Goal: Find contact information

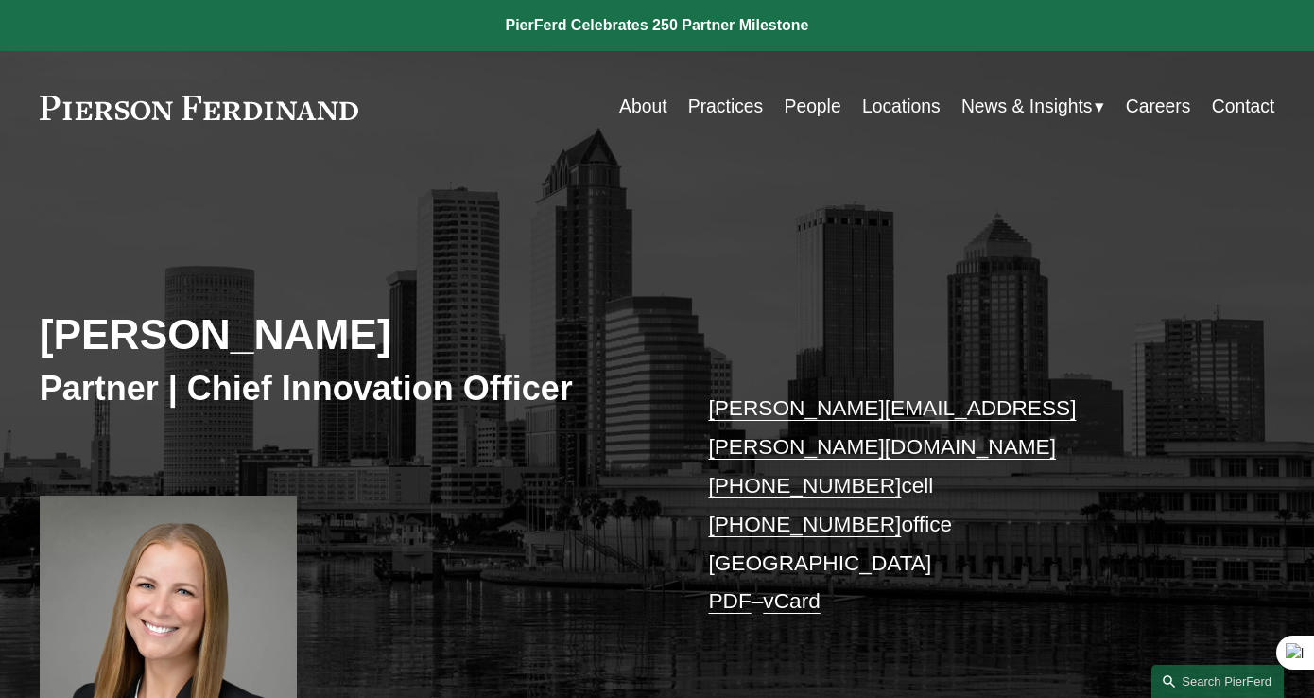
scroll to position [270, 0]
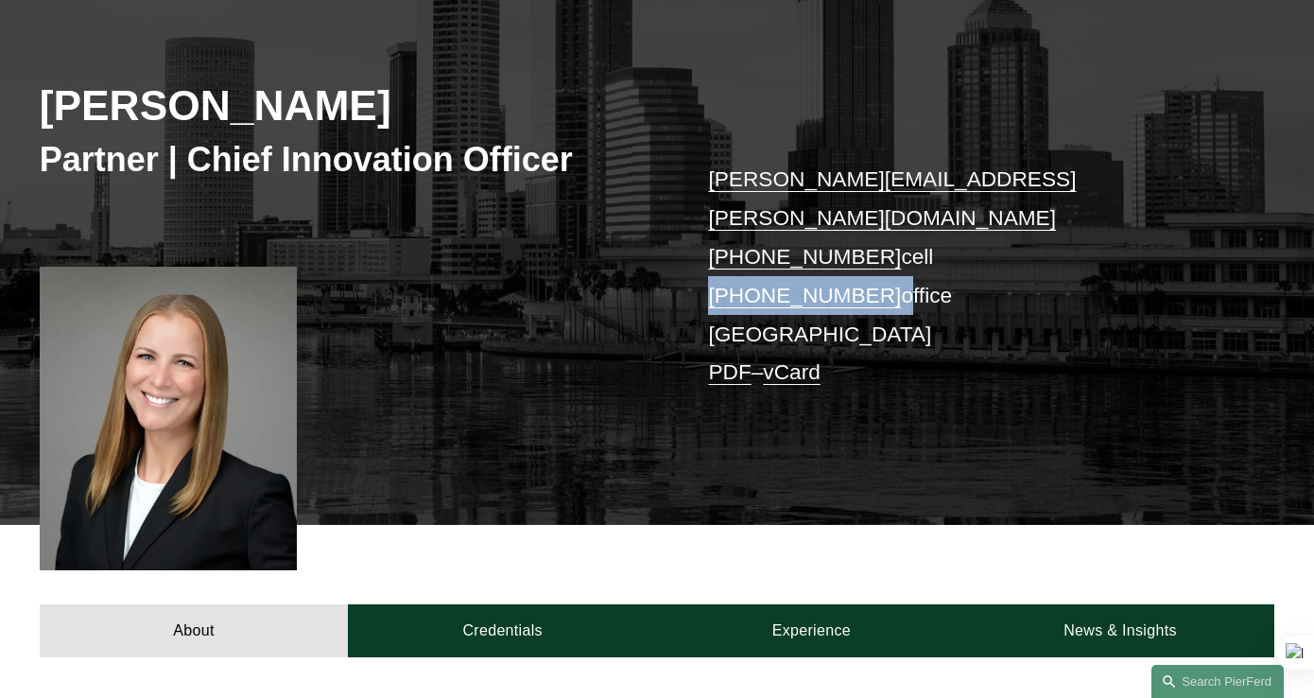
drag, startPoint x: 874, startPoint y: 218, endPoint x: 702, endPoint y: 206, distance: 172.5
click at [702, 206] on div "[PERSON_NAME] Partner | Chief Innovation Officer [PERSON_NAME][EMAIL_ADDRESS][P…" at bounding box center [657, 249] width 1314 height 550
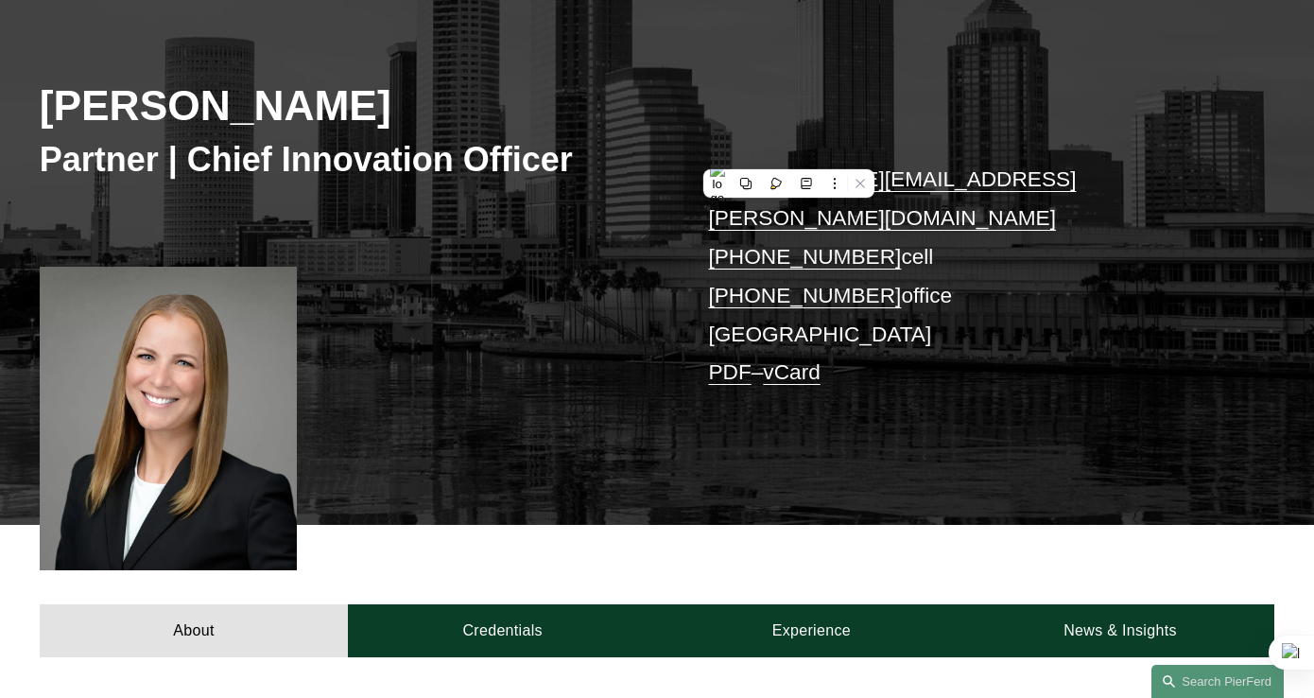
click at [896, 166] on p "[PERSON_NAME][EMAIL_ADDRESS][PERSON_NAME][DOMAIN_NAME] [PHONE_NUMBER] cell [PHO…" at bounding box center [965, 276] width 514 height 232
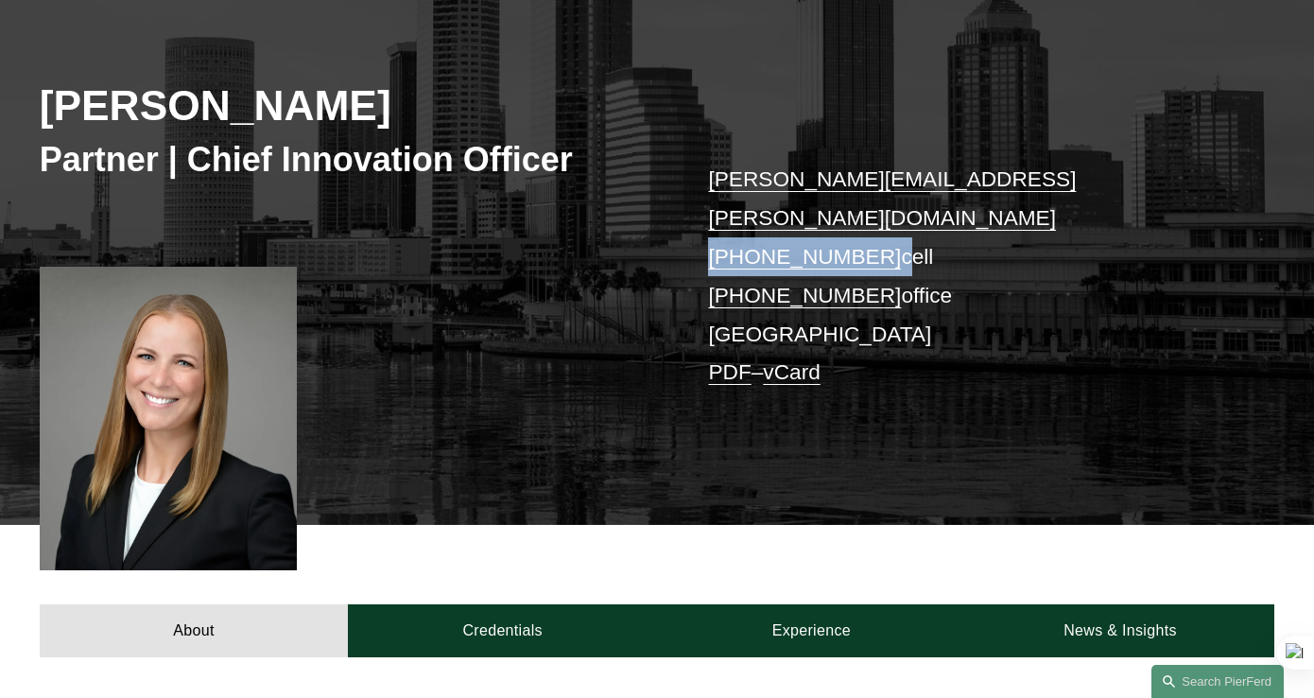
drag, startPoint x: 872, startPoint y: 171, endPoint x: 678, endPoint y: 174, distance: 194.7
click at [678, 174] on div "[PERSON_NAME] Partner | Chief Innovation Officer [PERSON_NAME][EMAIL_ADDRESS][P…" at bounding box center [657, 249] width 1314 height 550
copy p "[PHONE_NUMBER]"
click at [607, 191] on button at bounding box center [607, 203] width 25 height 25
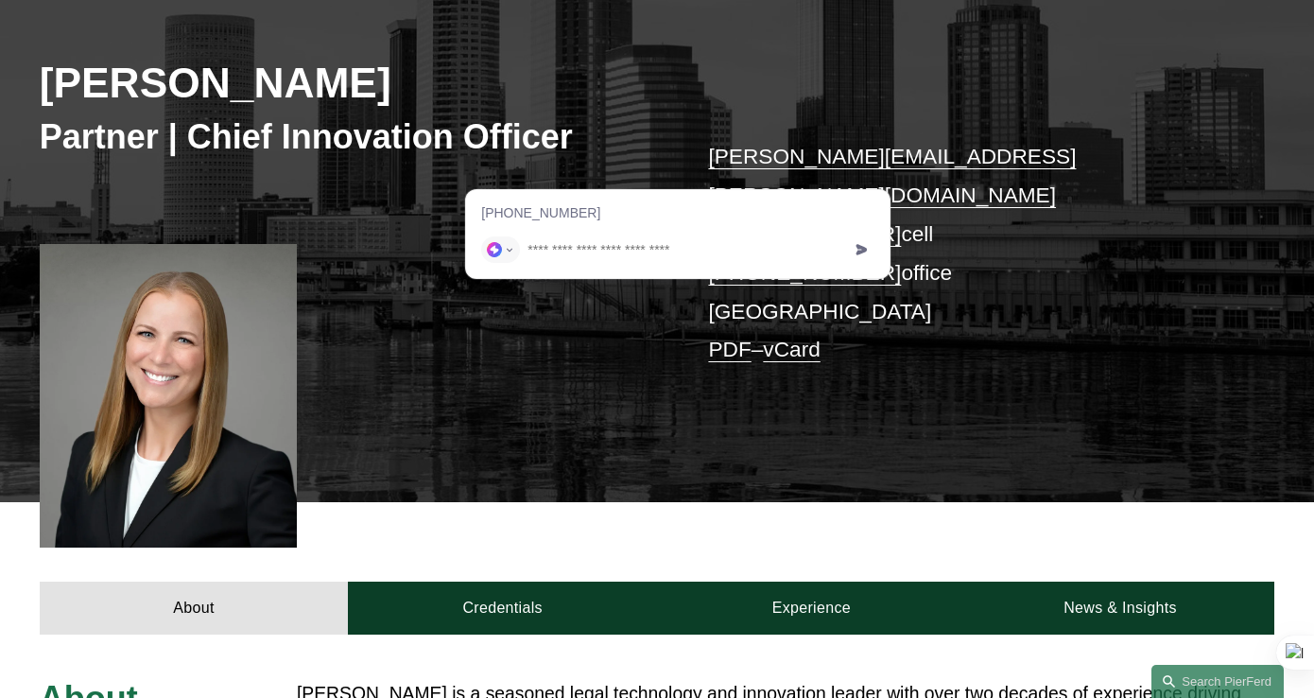
click at [430, 390] on div "[PERSON_NAME] Partner | Chief Innovation Officer [PERSON_NAME][EMAIL_ADDRESS][P…" at bounding box center [657, 227] width 1314 height 550
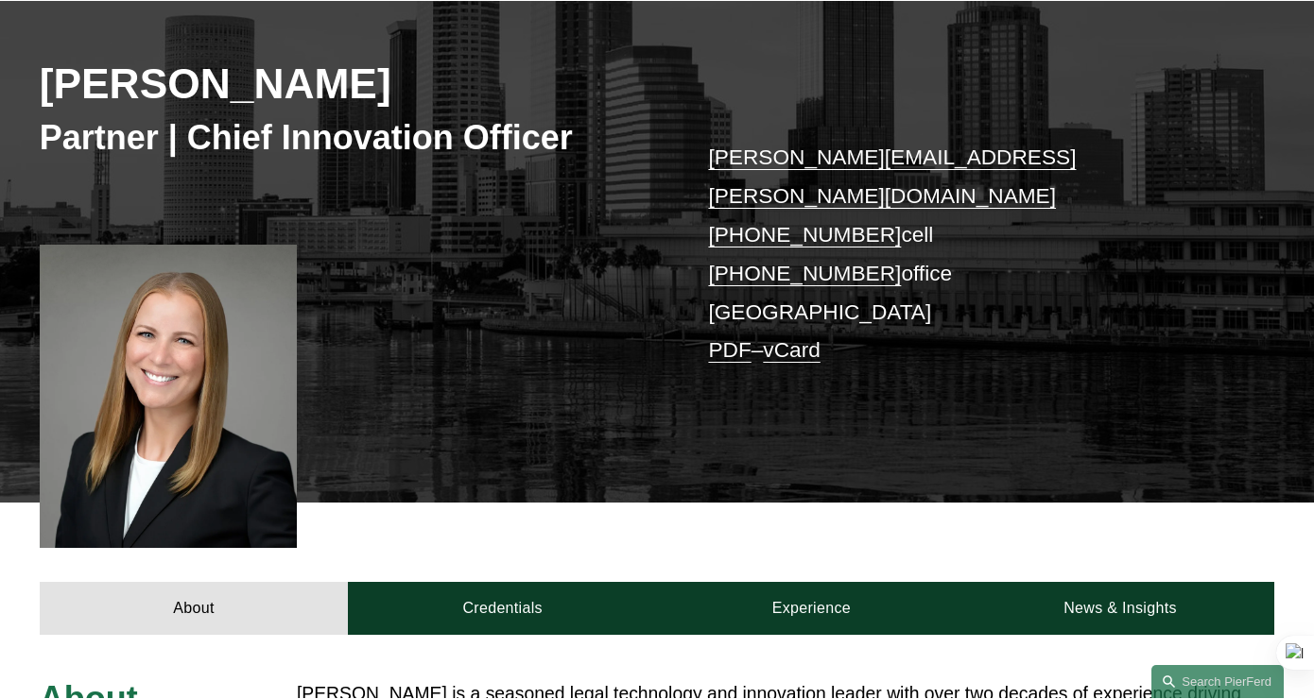
scroll to position [157, 0]
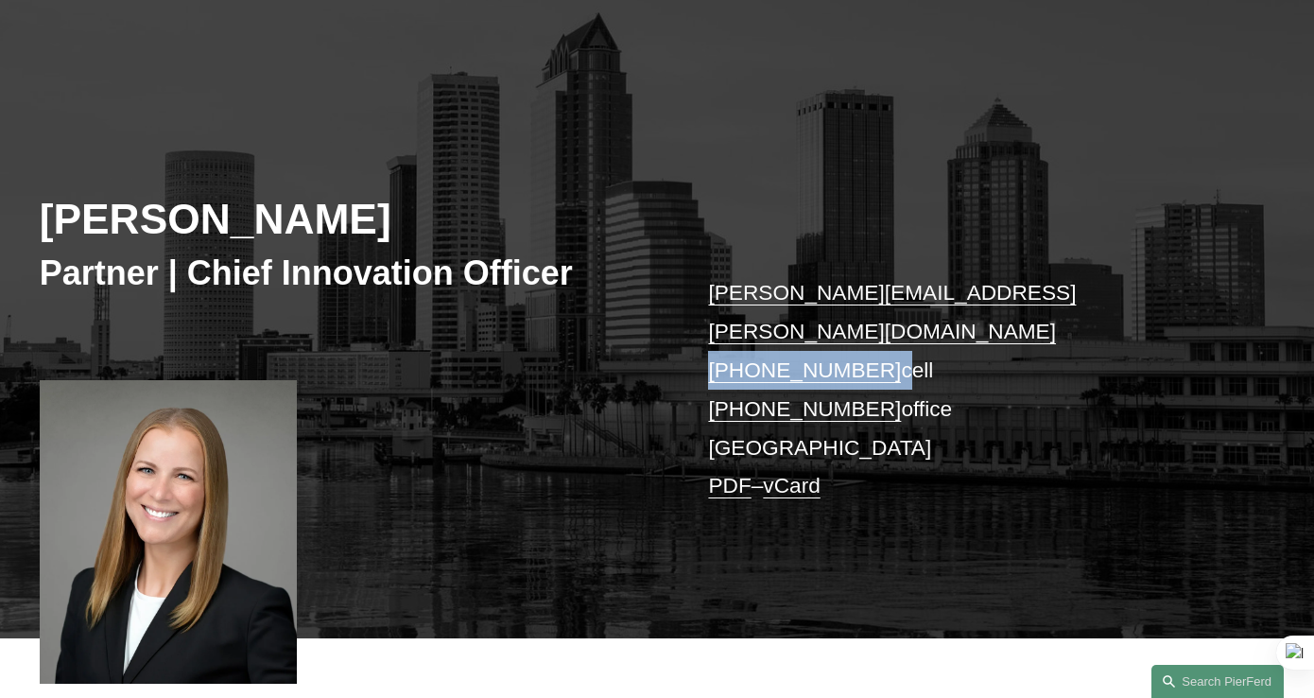
drag, startPoint x: 875, startPoint y: 283, endPoint x: 708, endPoint y: 283, distance: 167.3
click at [708, 283] on p "[PERSON_NAME][EMAIL_ADDRESS][PERSON_NAME][DOMAIN_NAME] [PHONE_NUMBER] cell [PHO…" at bounding box center [965, 389] width 514 height 232
copy p "[PHONE_NUMBER]"
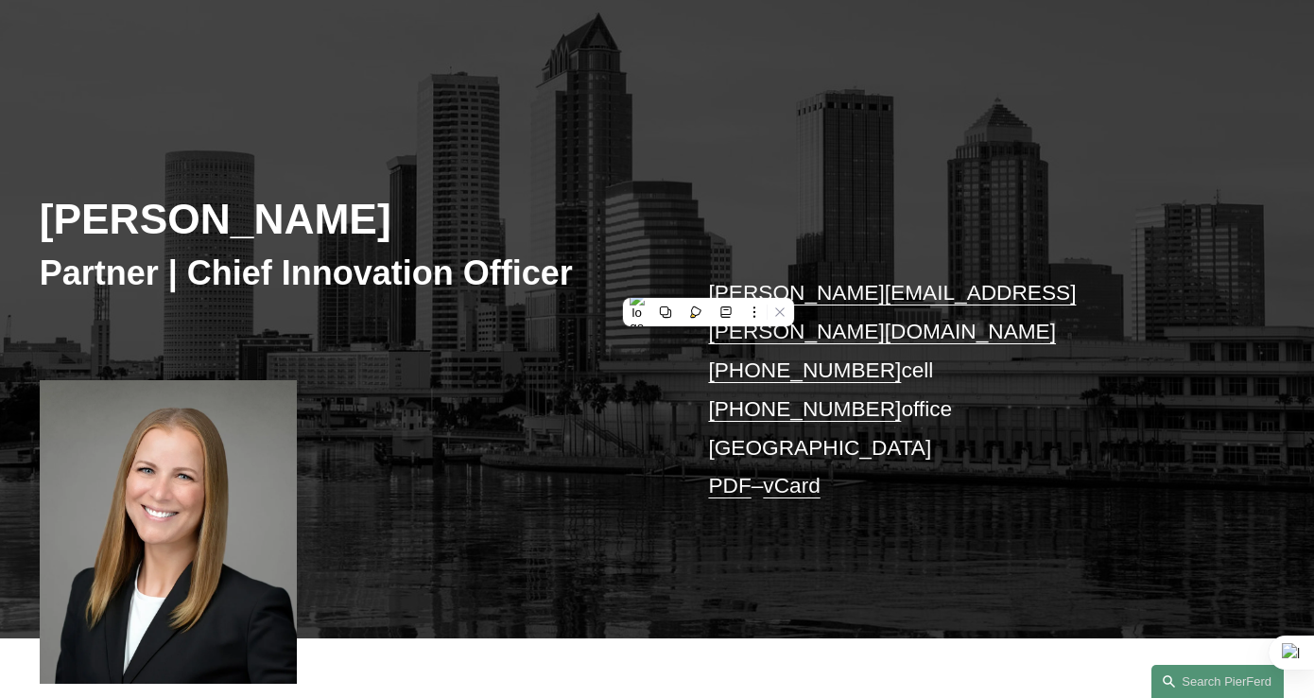
click at [527, 330] on div "[PERSON_NAME] Partner | Chief Innovation Officer [PERSON_NAME][EMAIL_ADDRESS][P…" at bounding box center [657, 363] width 1314 height 550
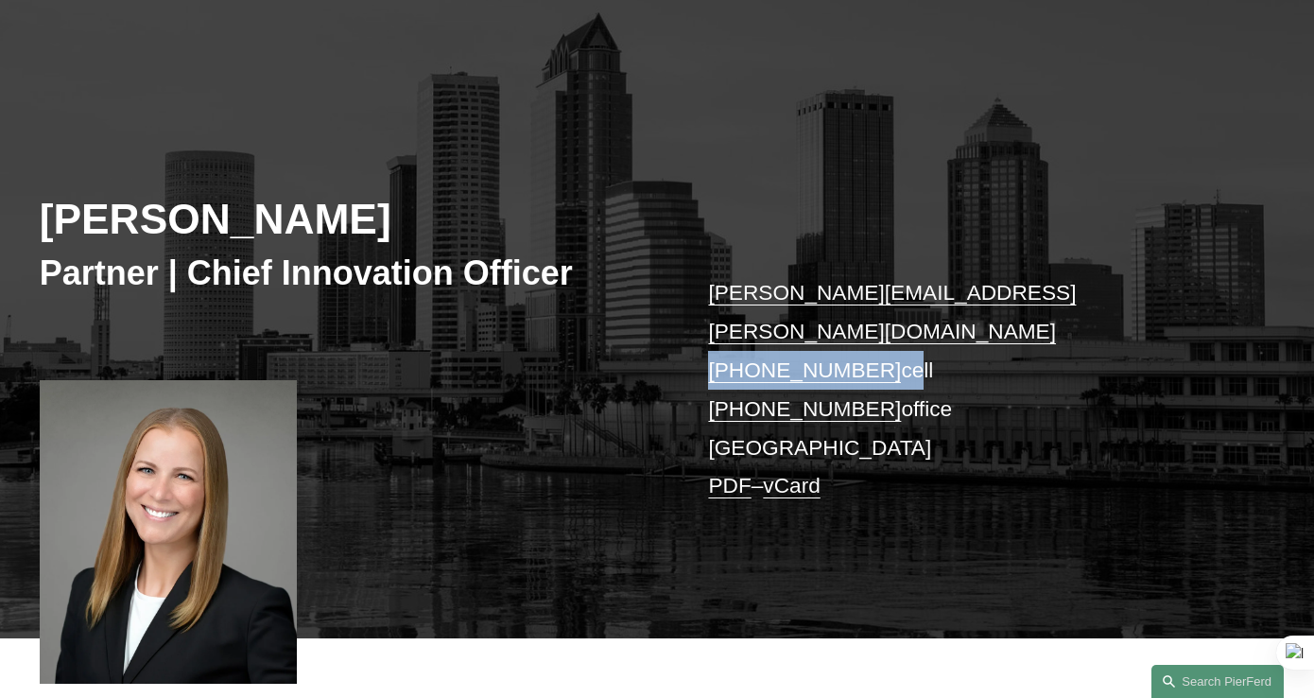
drag, startPoint x: 883, startPoint y: 286, endPoint x: 710, endPoint y: 295, distance: 173.2
click at [710, 295] on p "[PERSON_NAME][EMAIL_ADDRESS][PERSON_NAME][DOMAIN_NAME] [PHONE_NUMBER] cell [PHO…" at bounding box center [965, 389] width 514 height 232
copy p "[PHONE_NUMBER] c"
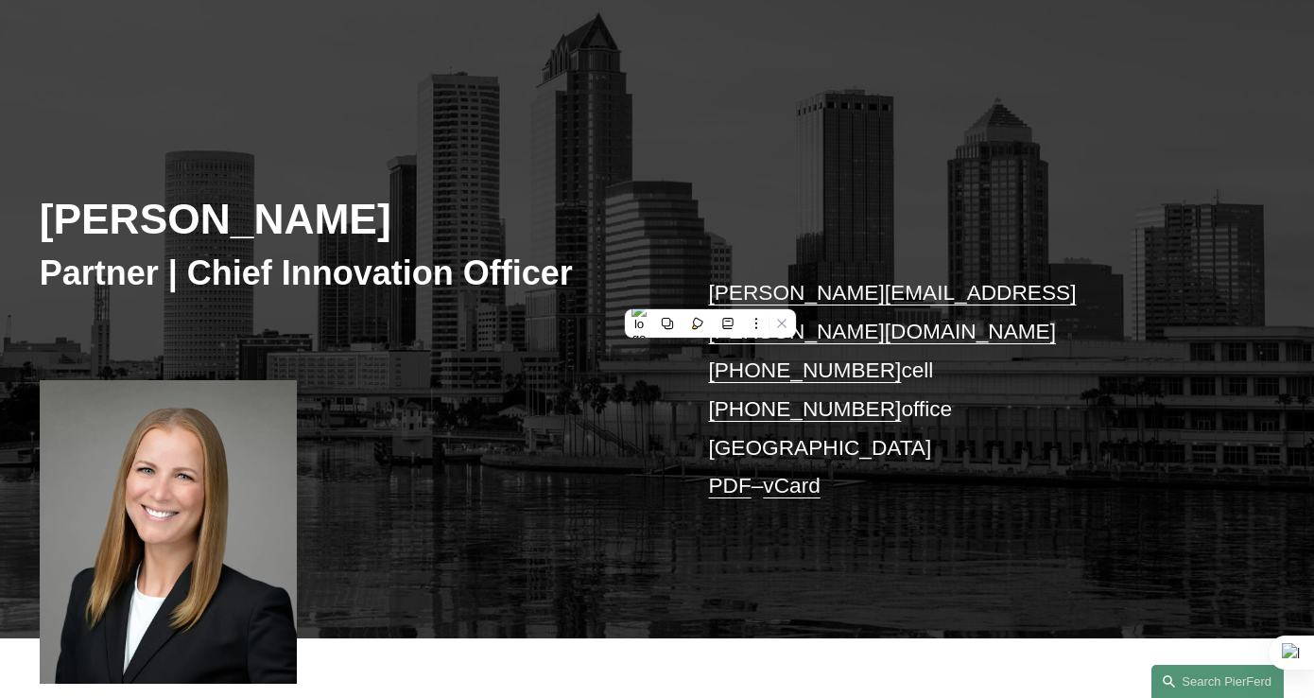
click at [411, 295] on div "[PERSON_NAME] Partner | Chief Innovation Officer [PERSON_NAME][EMAIL_ADDRESS][P…" at bounding box center [657, 363] width 1314 height 550
